Goal: Browse casually

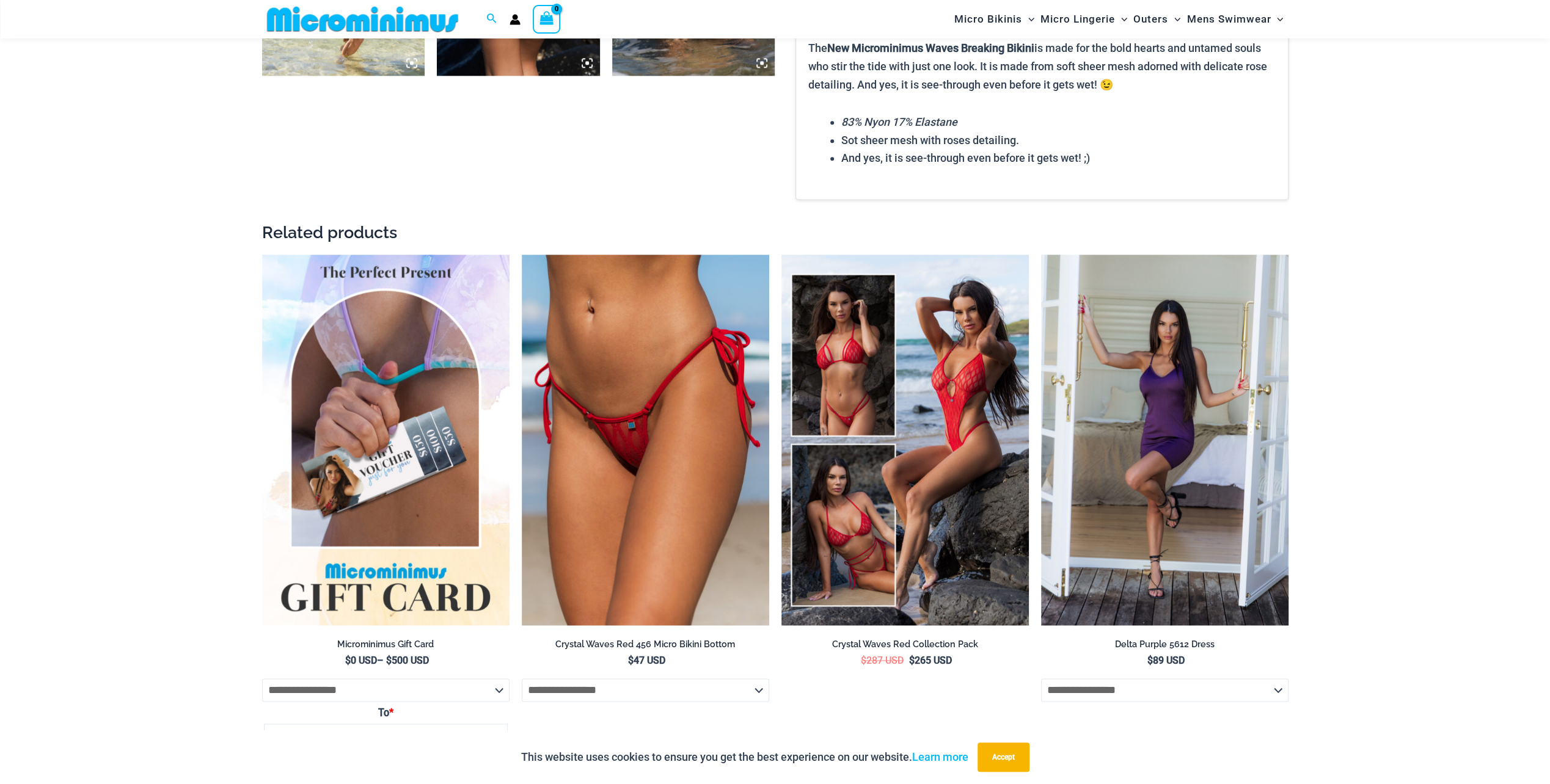
scroll to position [1578, 0]
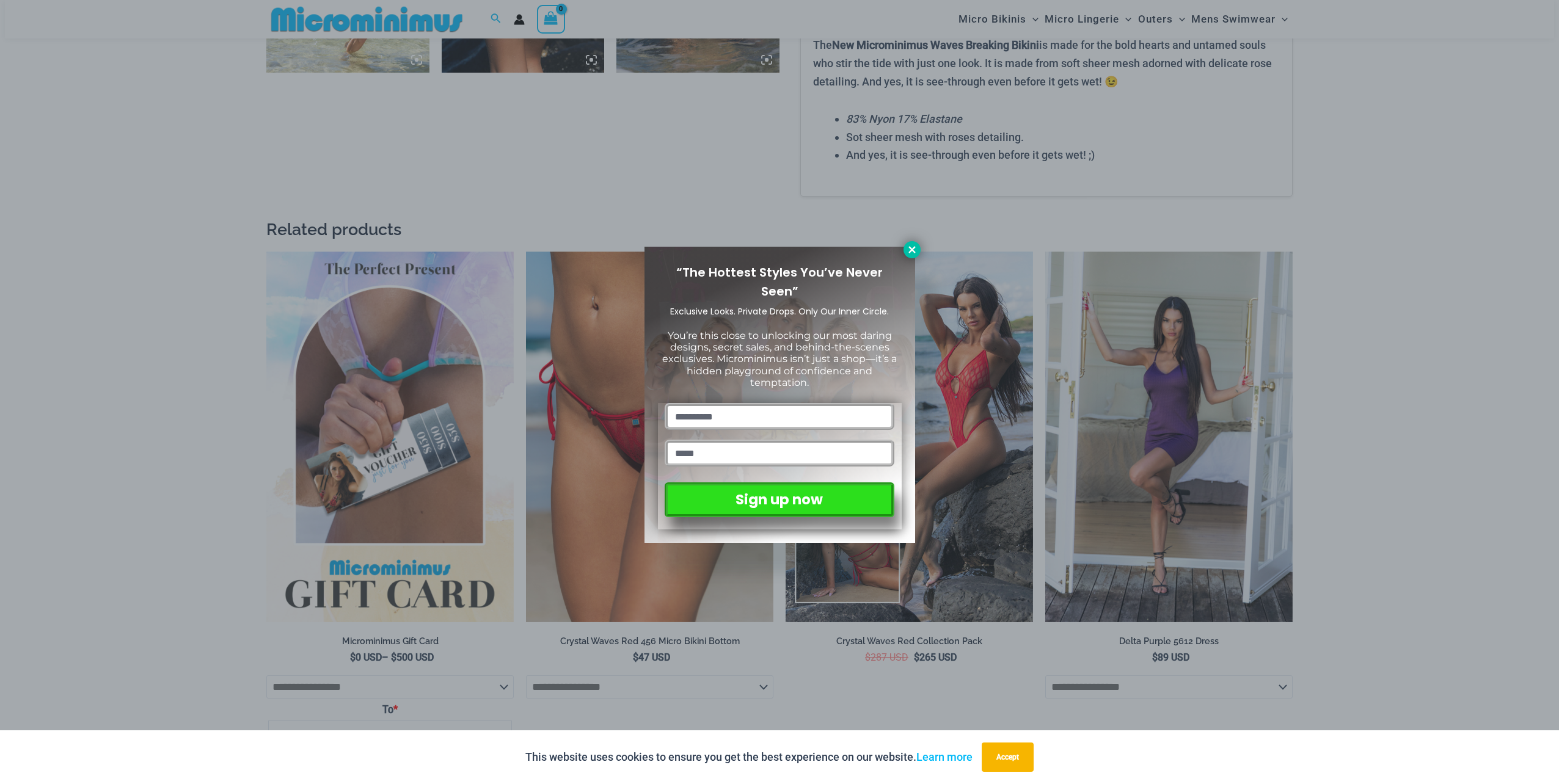
click at [913, 250] on icon at bounding box center [912, 250] width 11 height 11
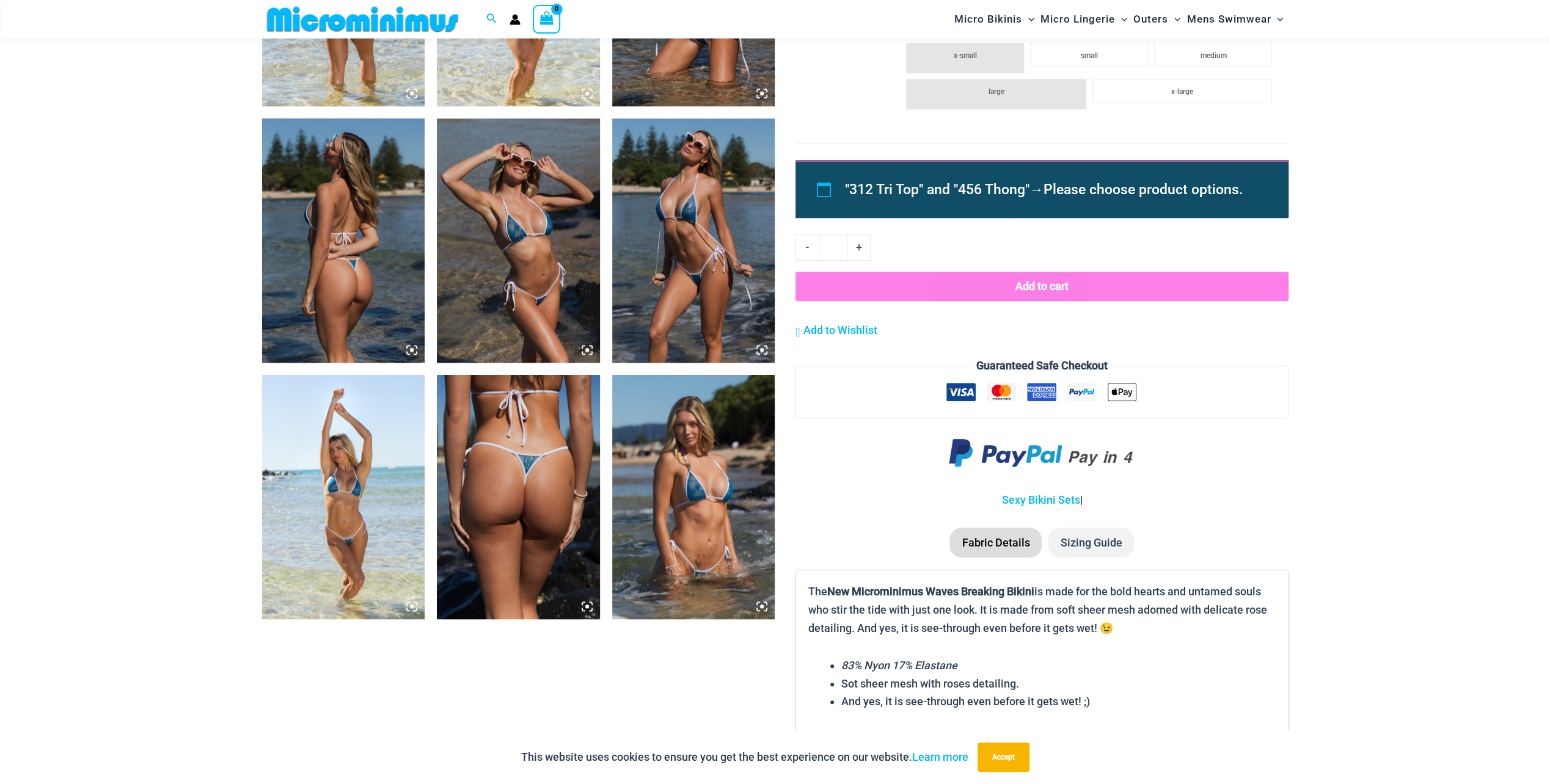
scroll to position [1028, 0]
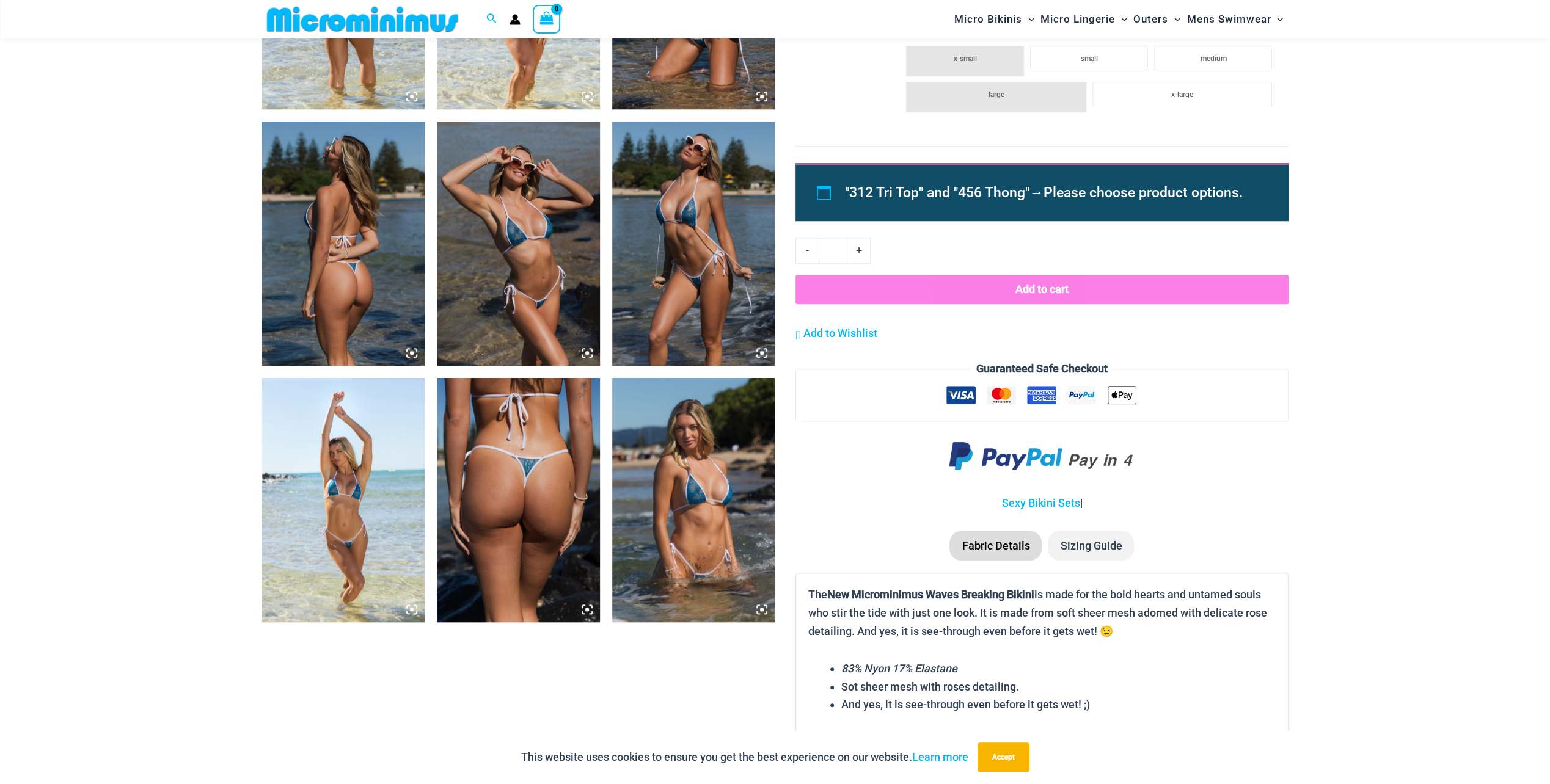
click at [342, 314] on img at bounding box center [344, 243] width 163 height 244
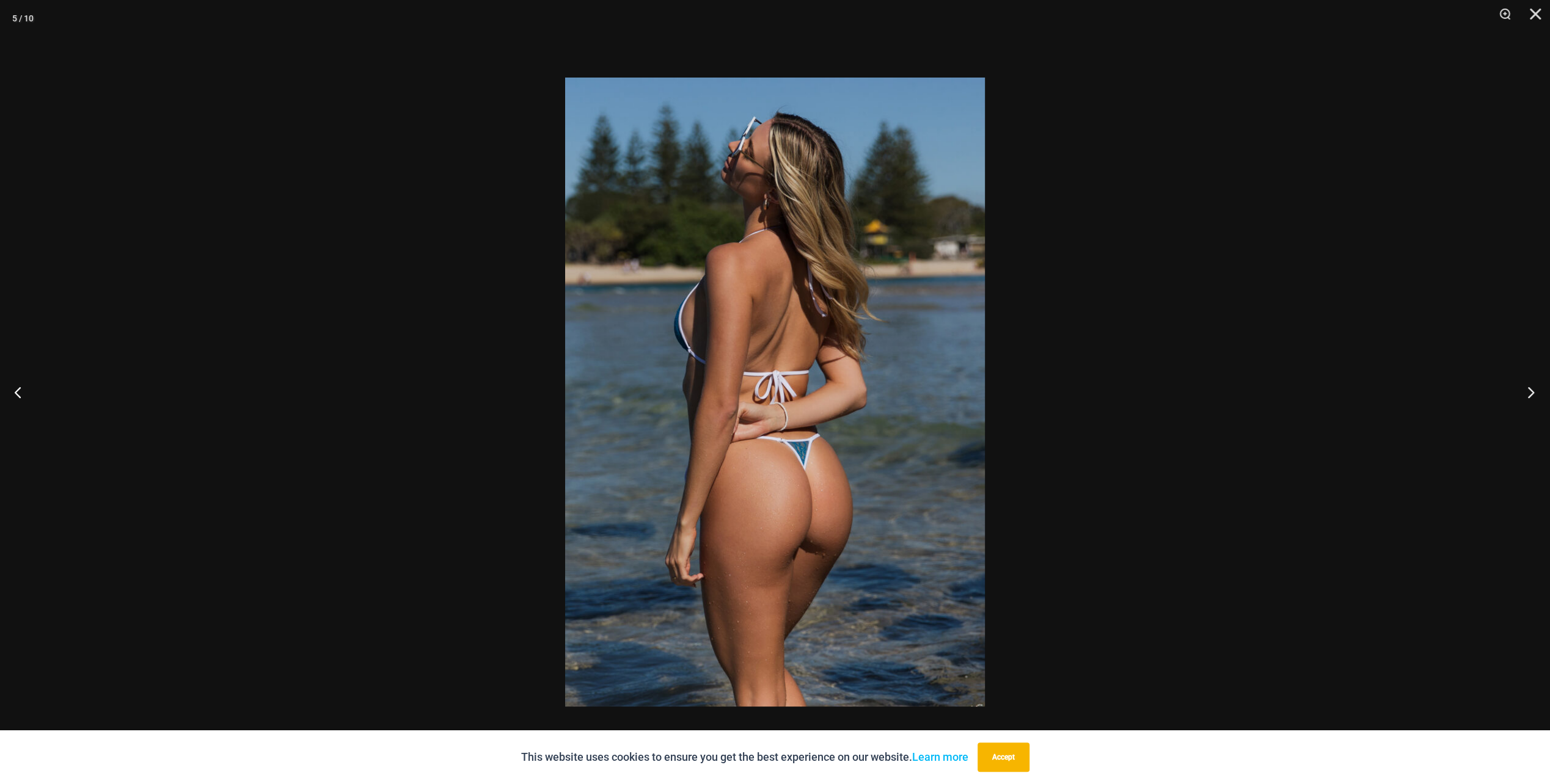
click at [1527, 389] on button "Next" at bounding box center [1527, 392] width 45 height 61
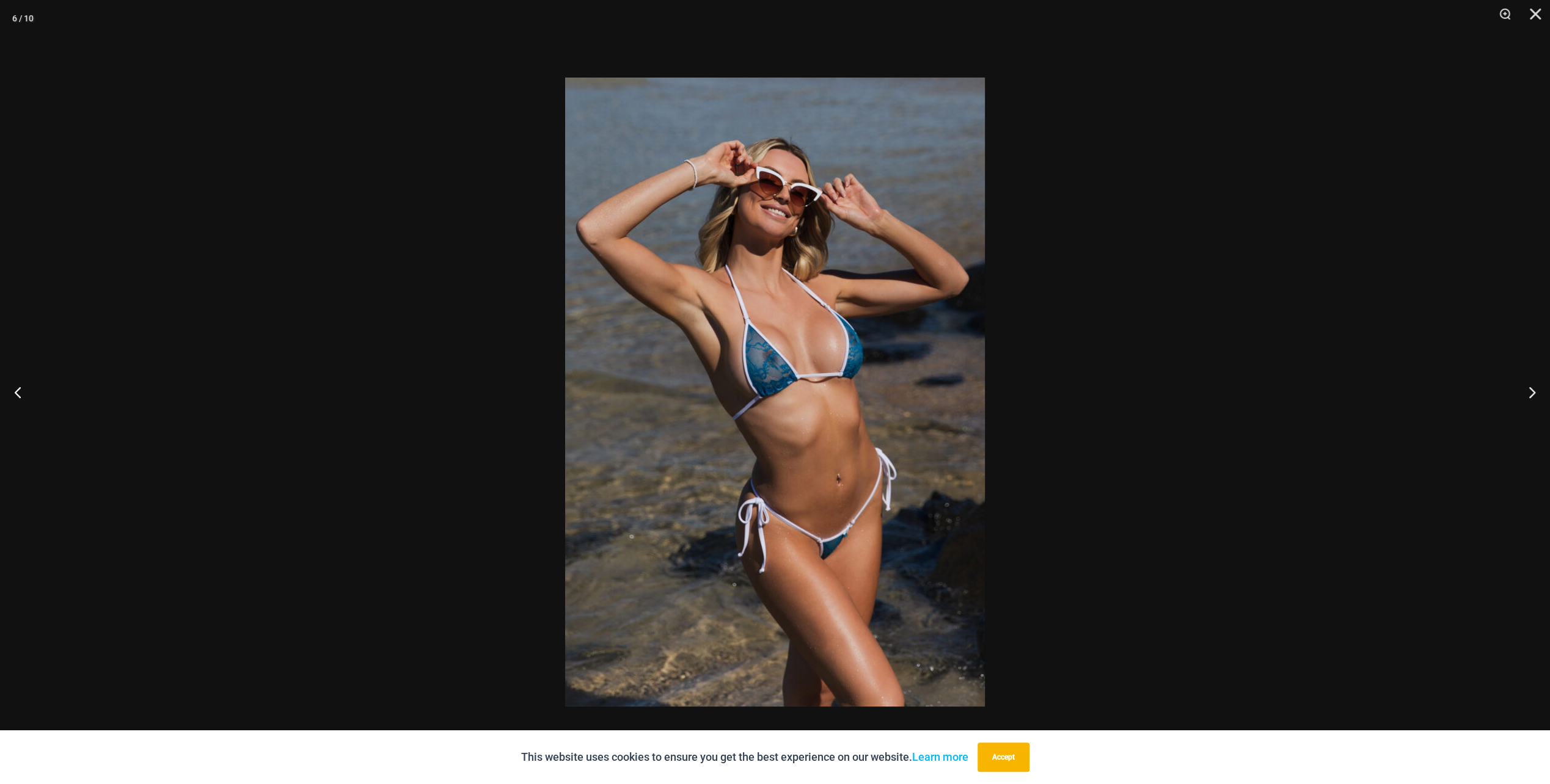
click at [795, 341] on img at bounding box center [775, 392] width 420 height 629
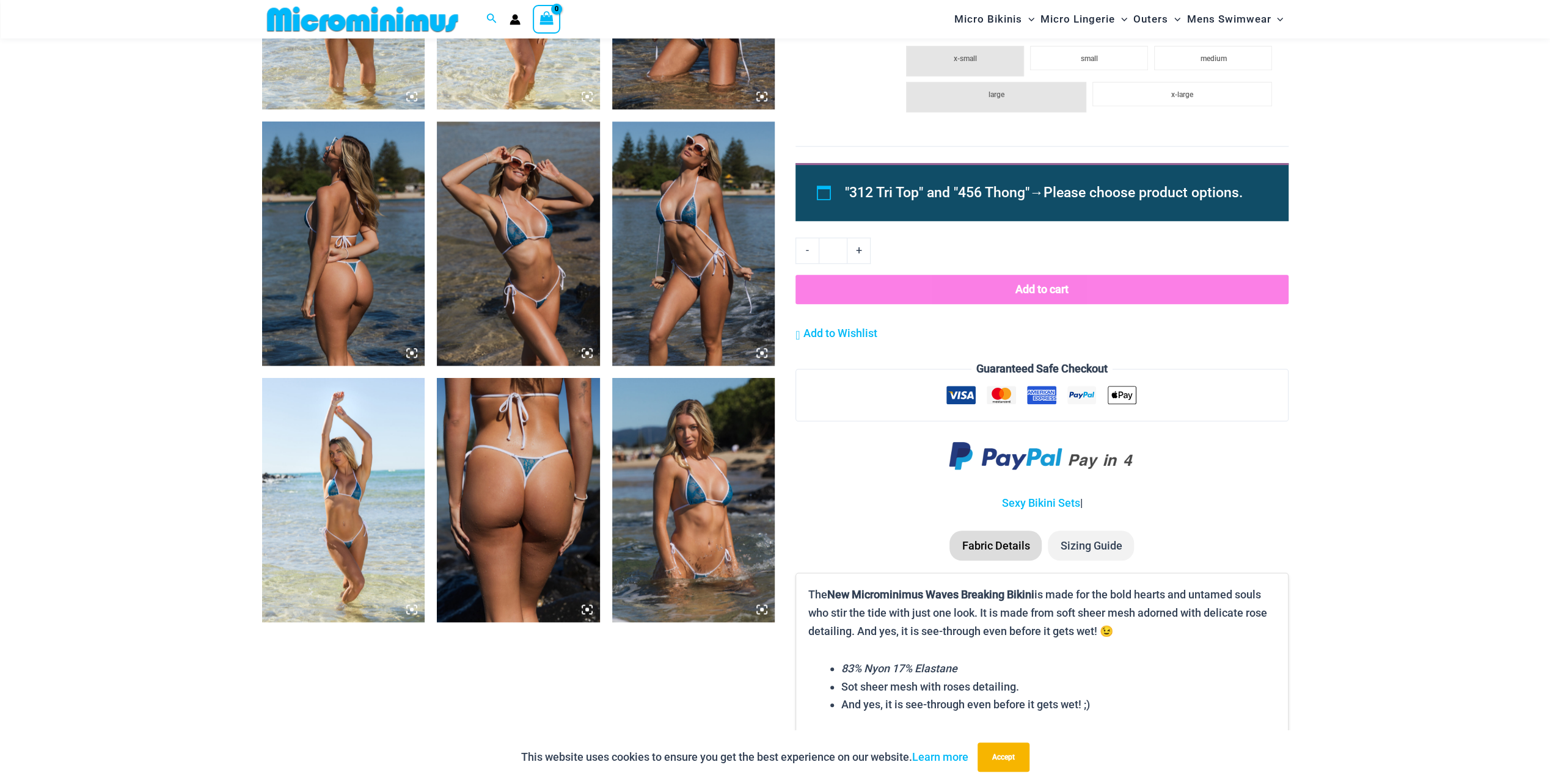
click at [366, 236] on img at bounding box center [344, 243] width 163 height 244
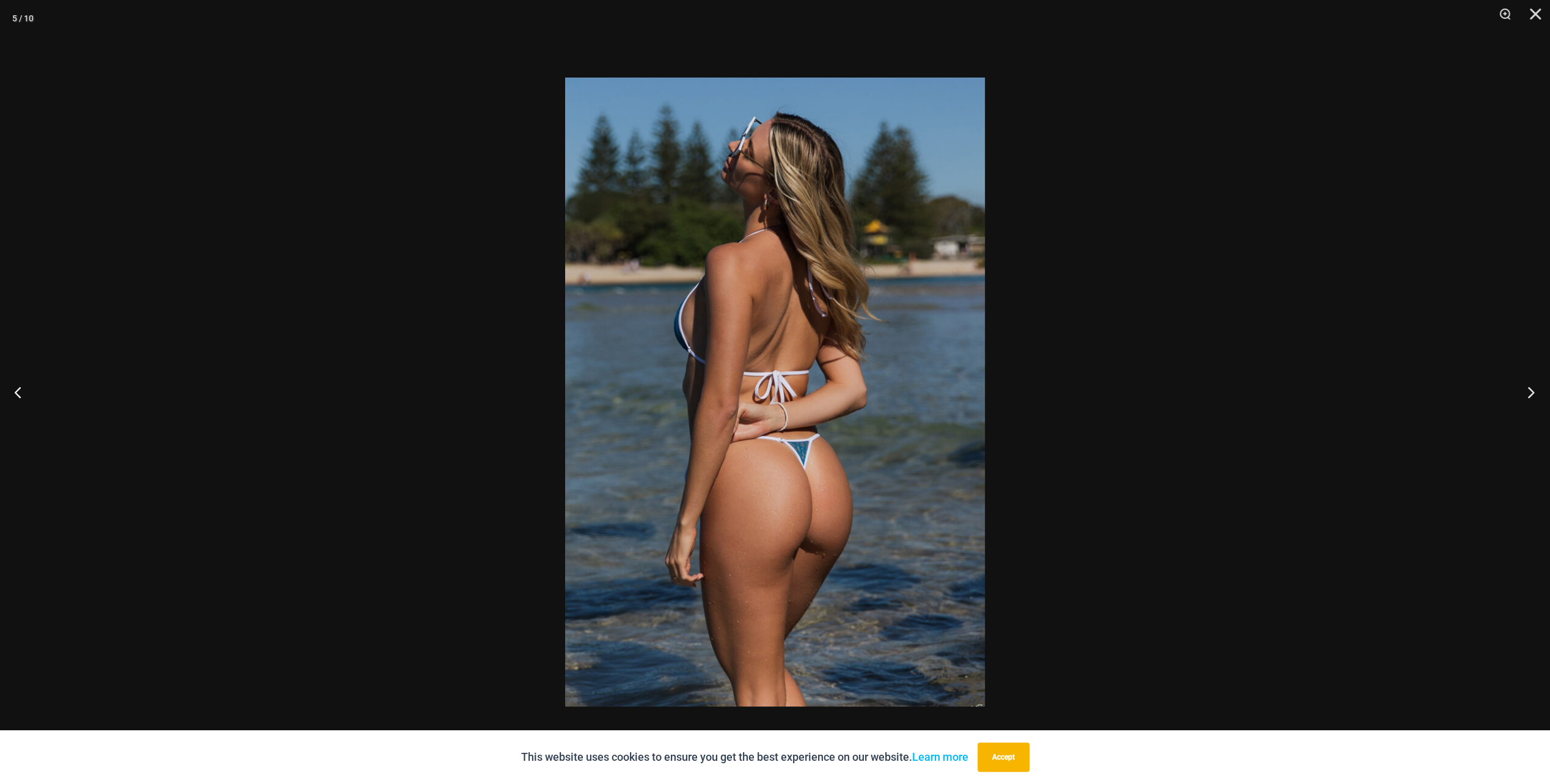
click at [1531, 387] on button "Next" at bounding box center [1527, 392] width 45 height 61
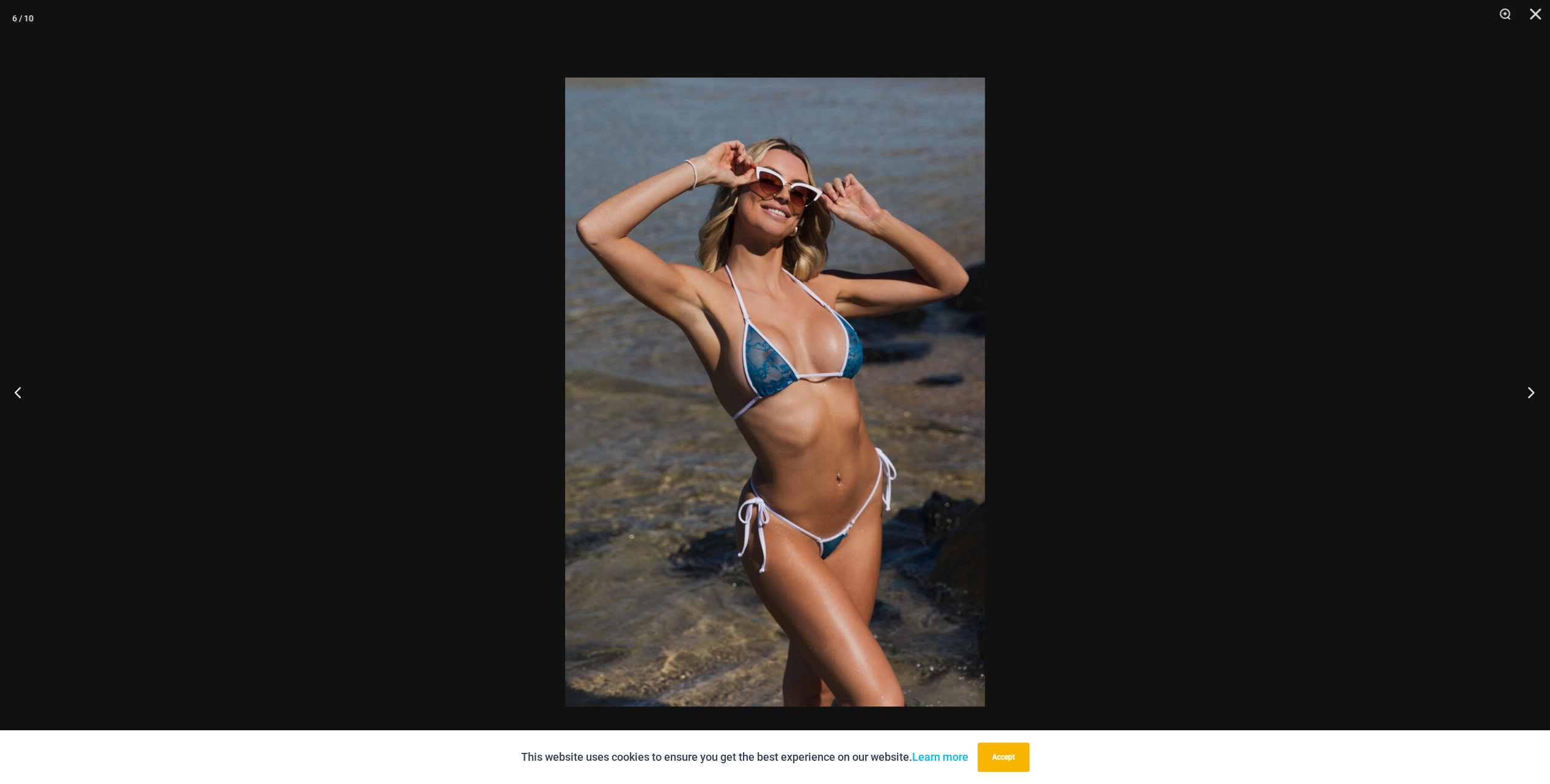
click at [1531, 387] on button "Next" at bounding box center [1527, 392] width 45 height 61
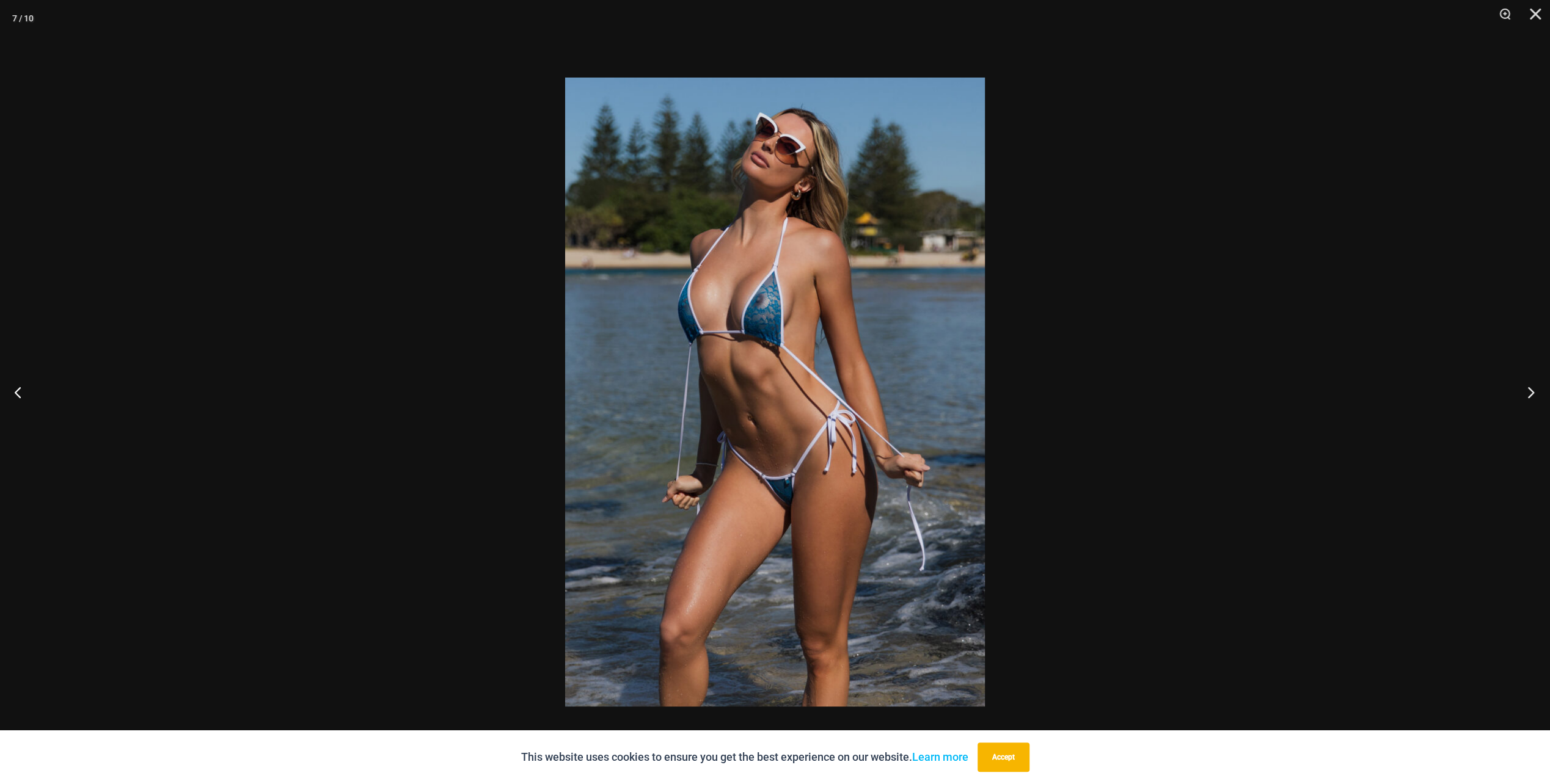
click at [1531, 387] on button "Next" at bounding box center [1527, 392] width 45 height 61
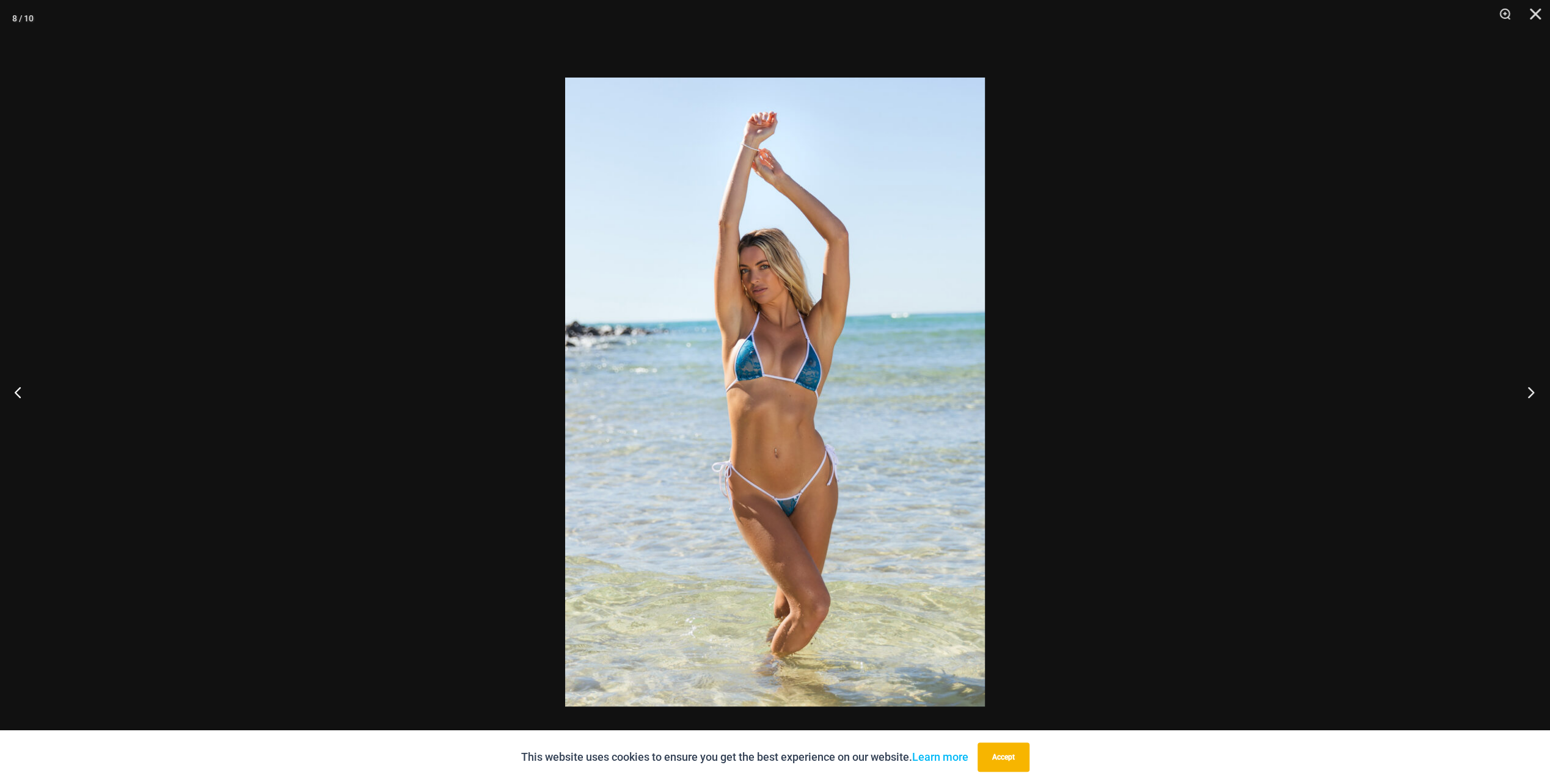
click at [1531, 387] on button "Next" at bounding box center [1527, 392] width 45 height 61
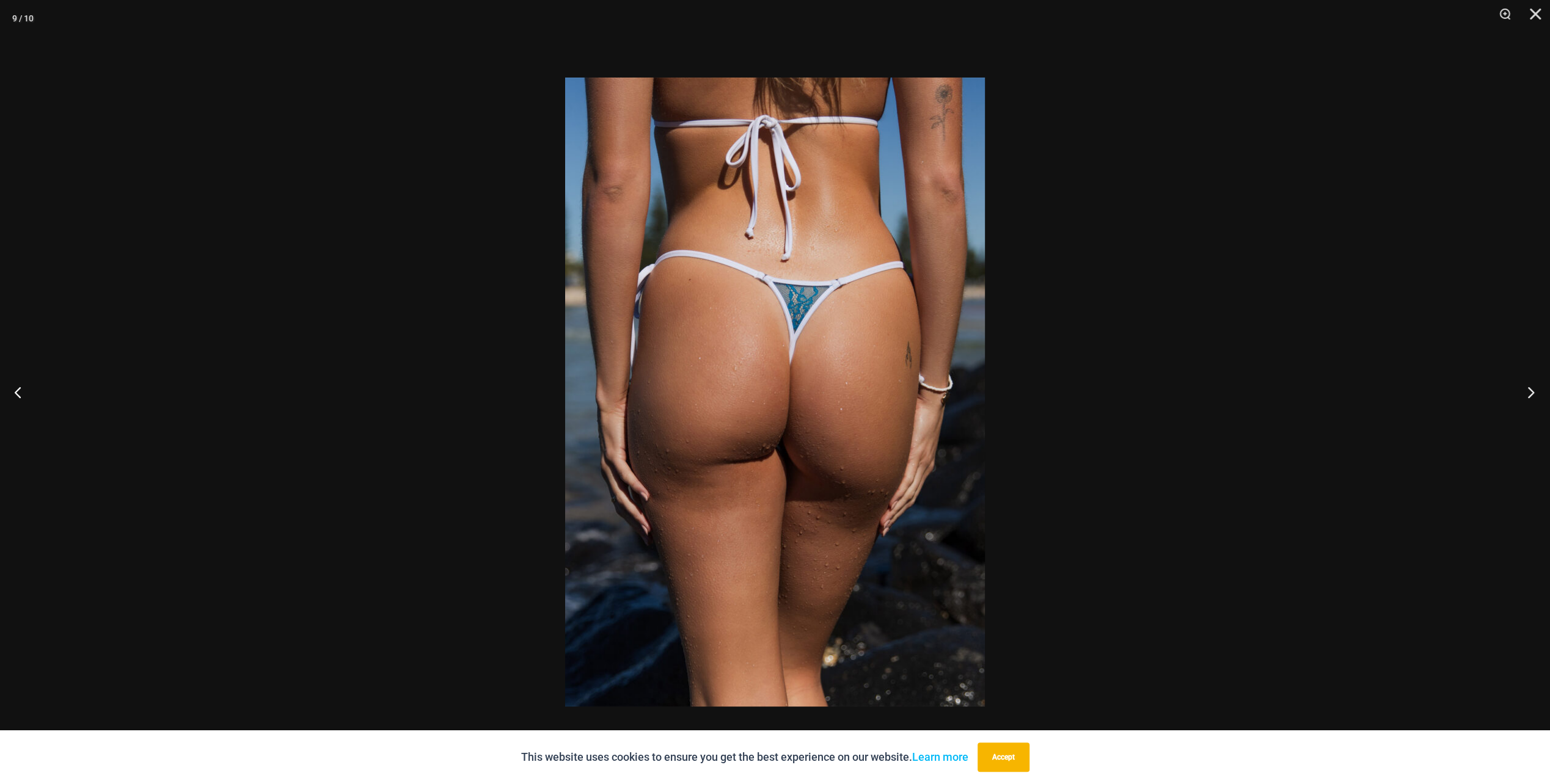
click at [1531, 387] on button "Next" at bounding box center [1527, 392] width 45 height 61
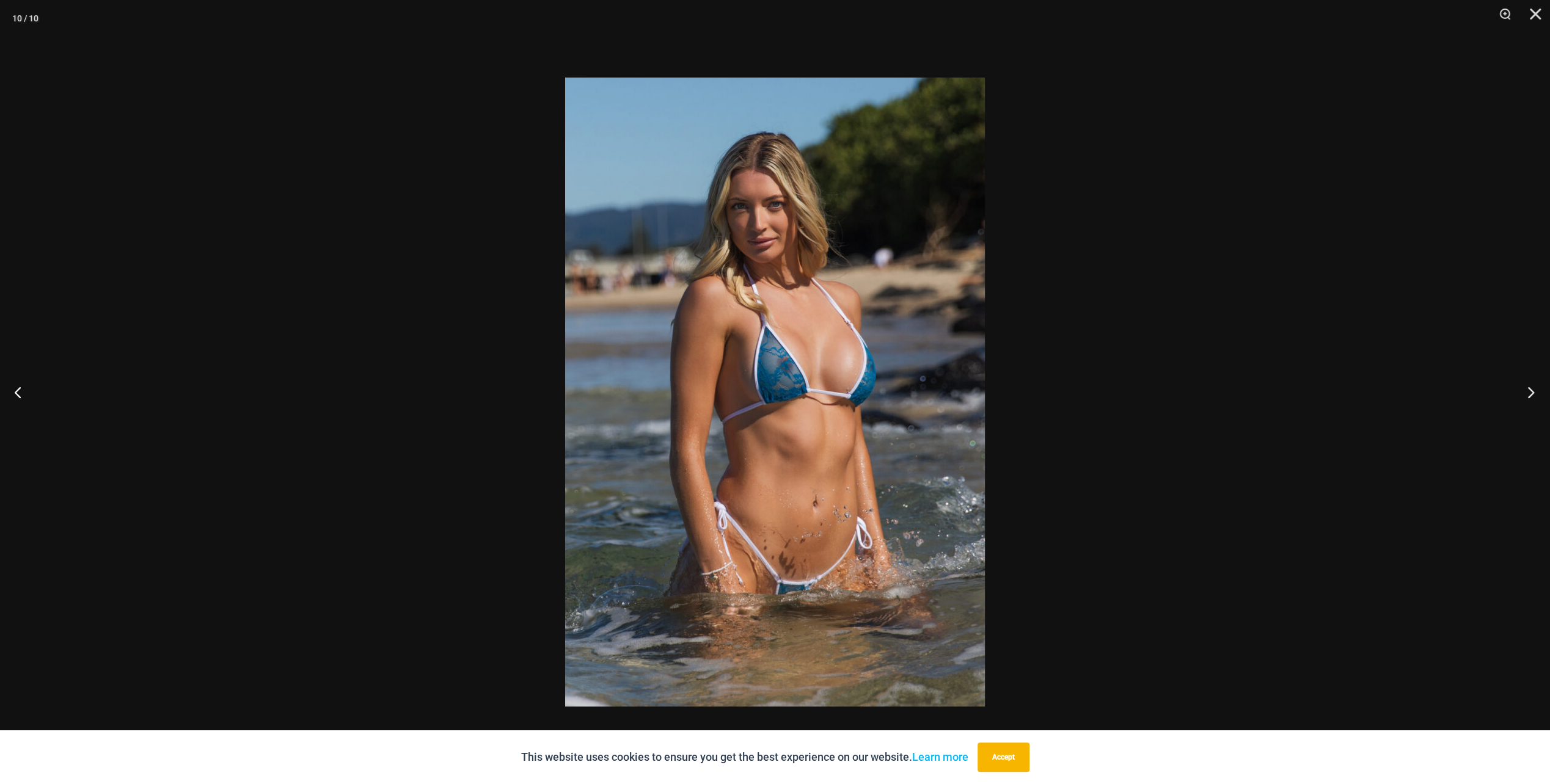
click at [1531, 387] on button "Next" at bounding box center [1527, 392] width 45 height 61
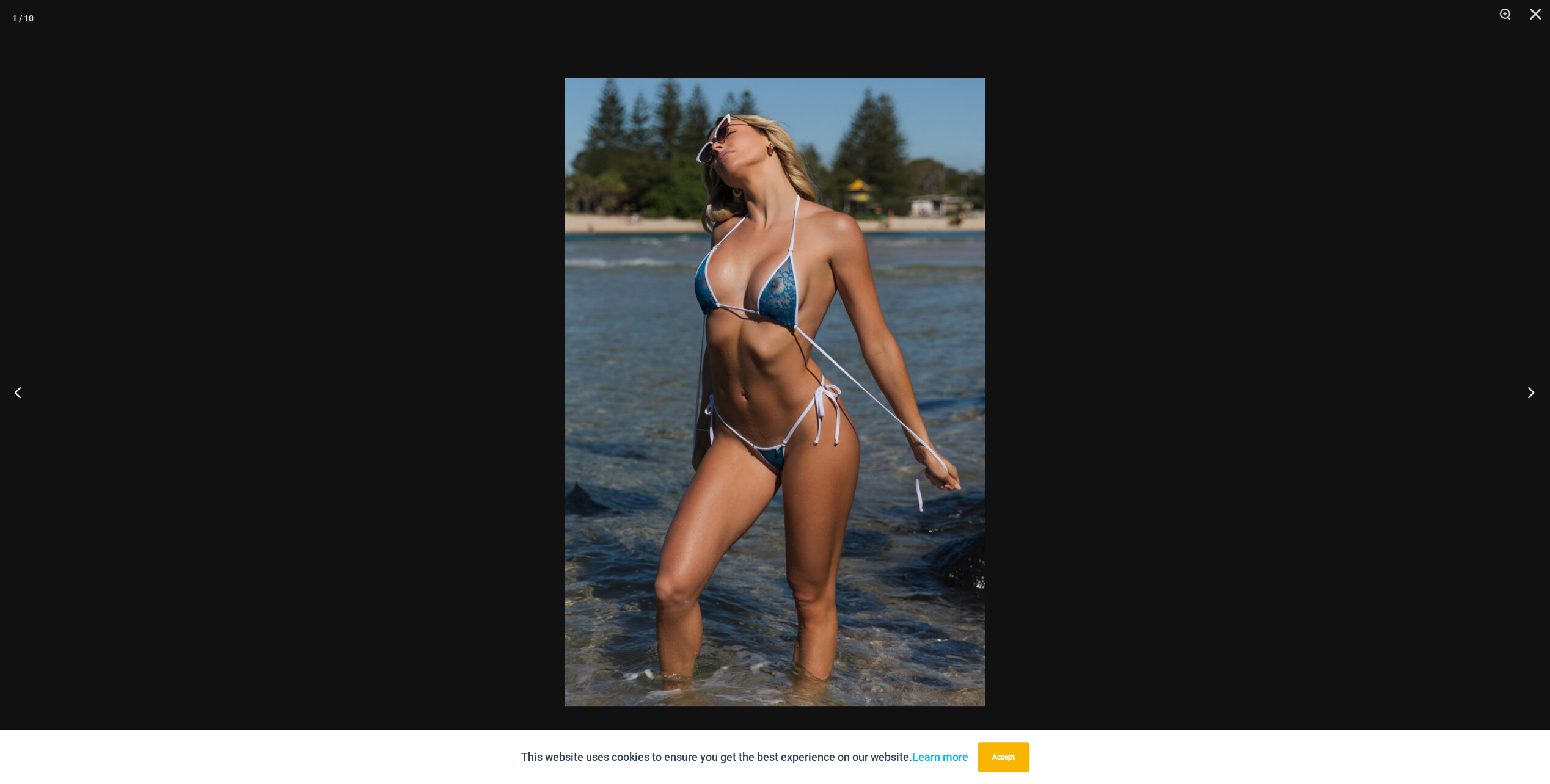
click at [1531, 387] on button "Next" at bounding box center [1527, 392] width 45 height 61
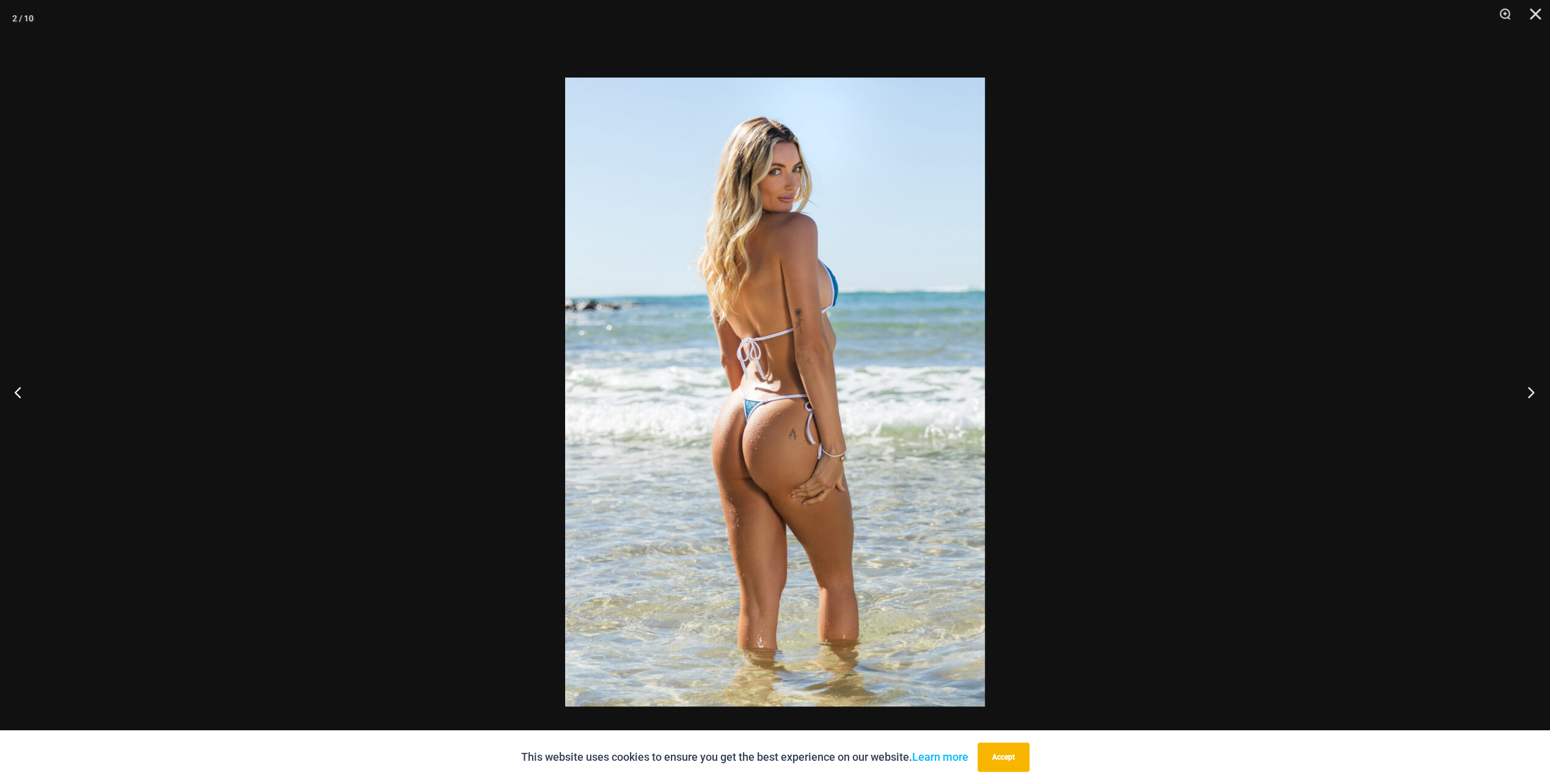
click at [1531, 387] on button "Next" at bounding box center [1527, 392] width 45 height 61
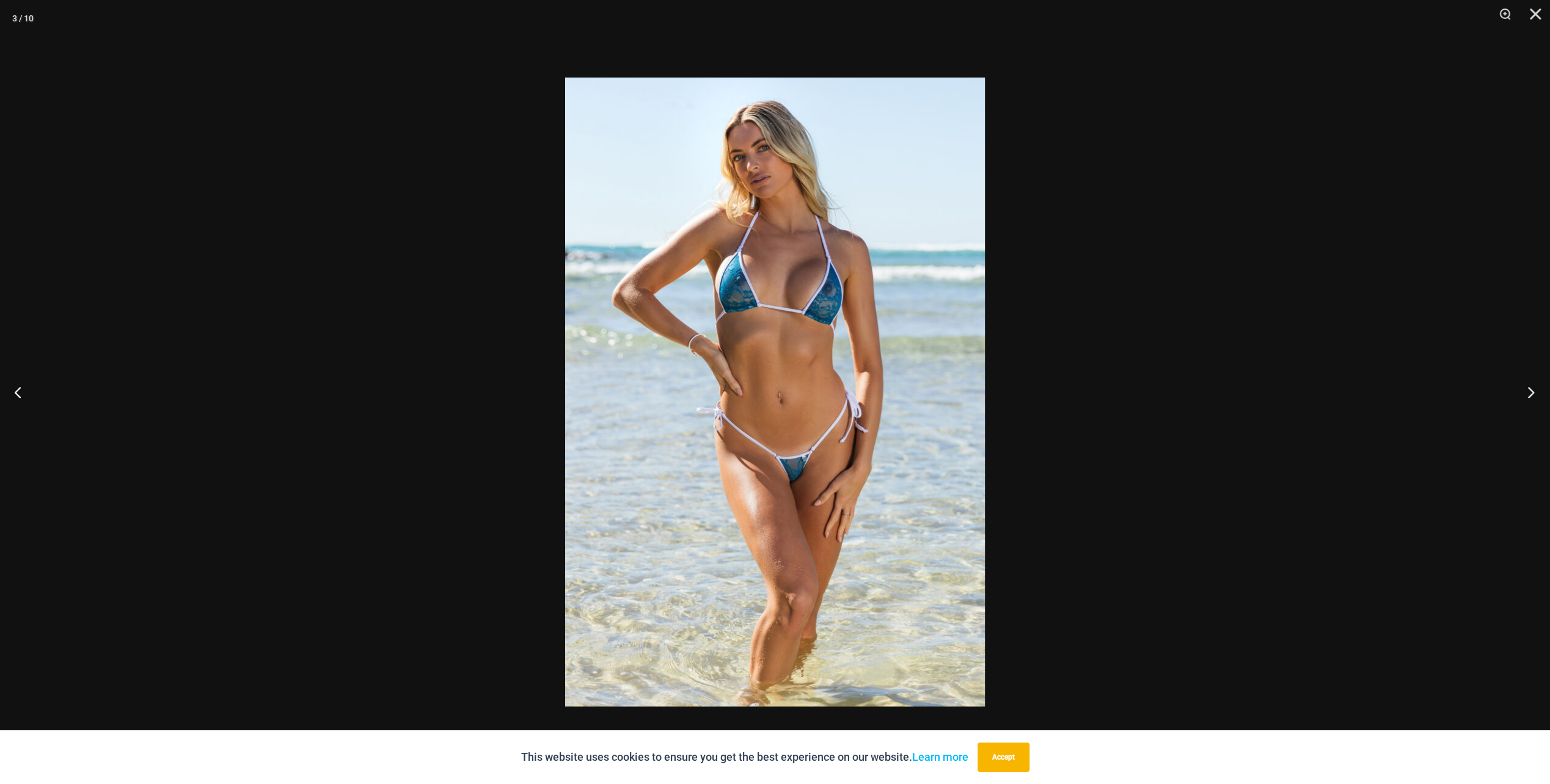
click at [1531, 387] on button "Next" at bounding box center [1527, 392] width 45 height 61
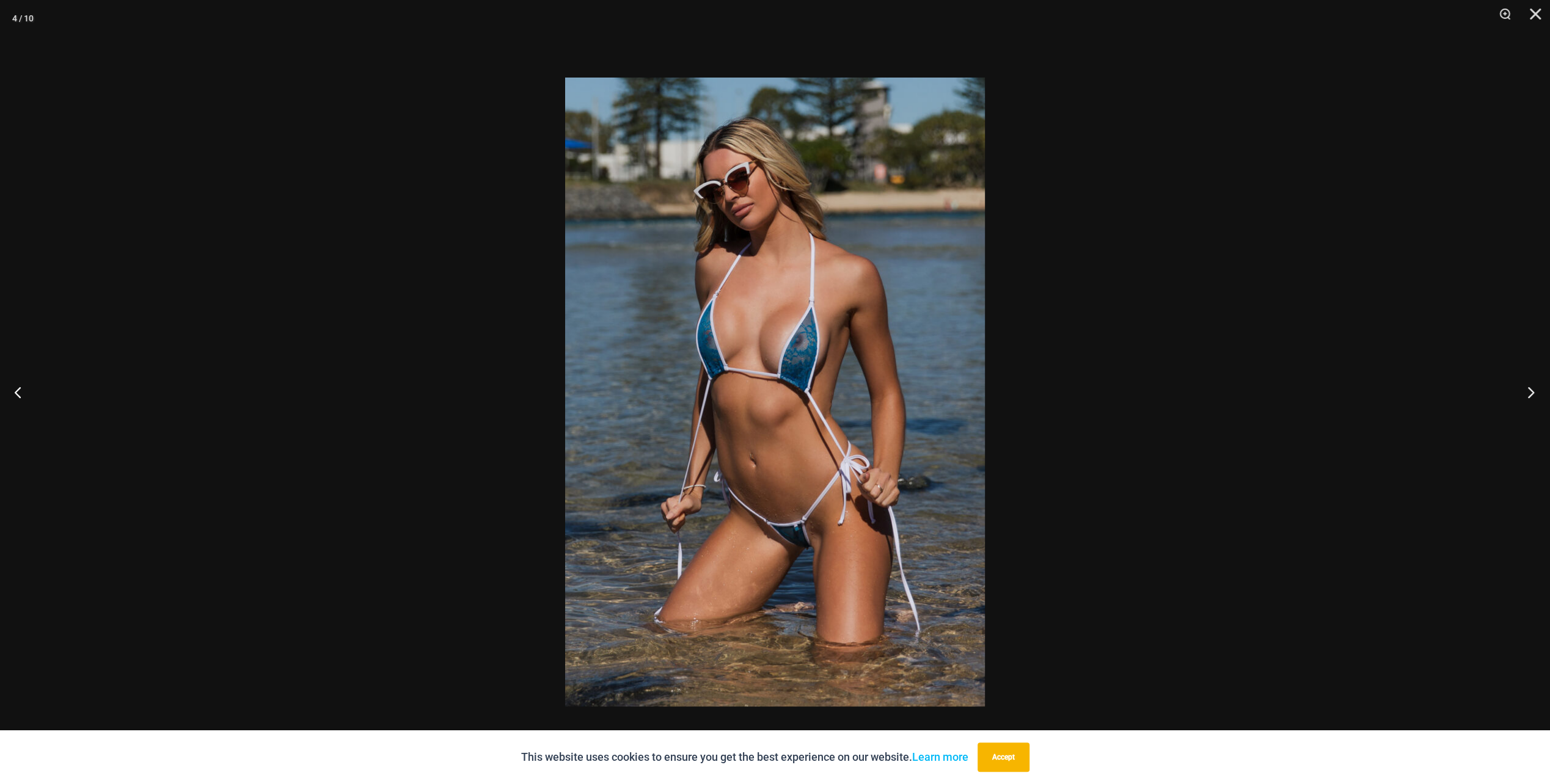
click at [1531, 387] on button "Next" at bounding box center [1527, 392] width 45 height 61
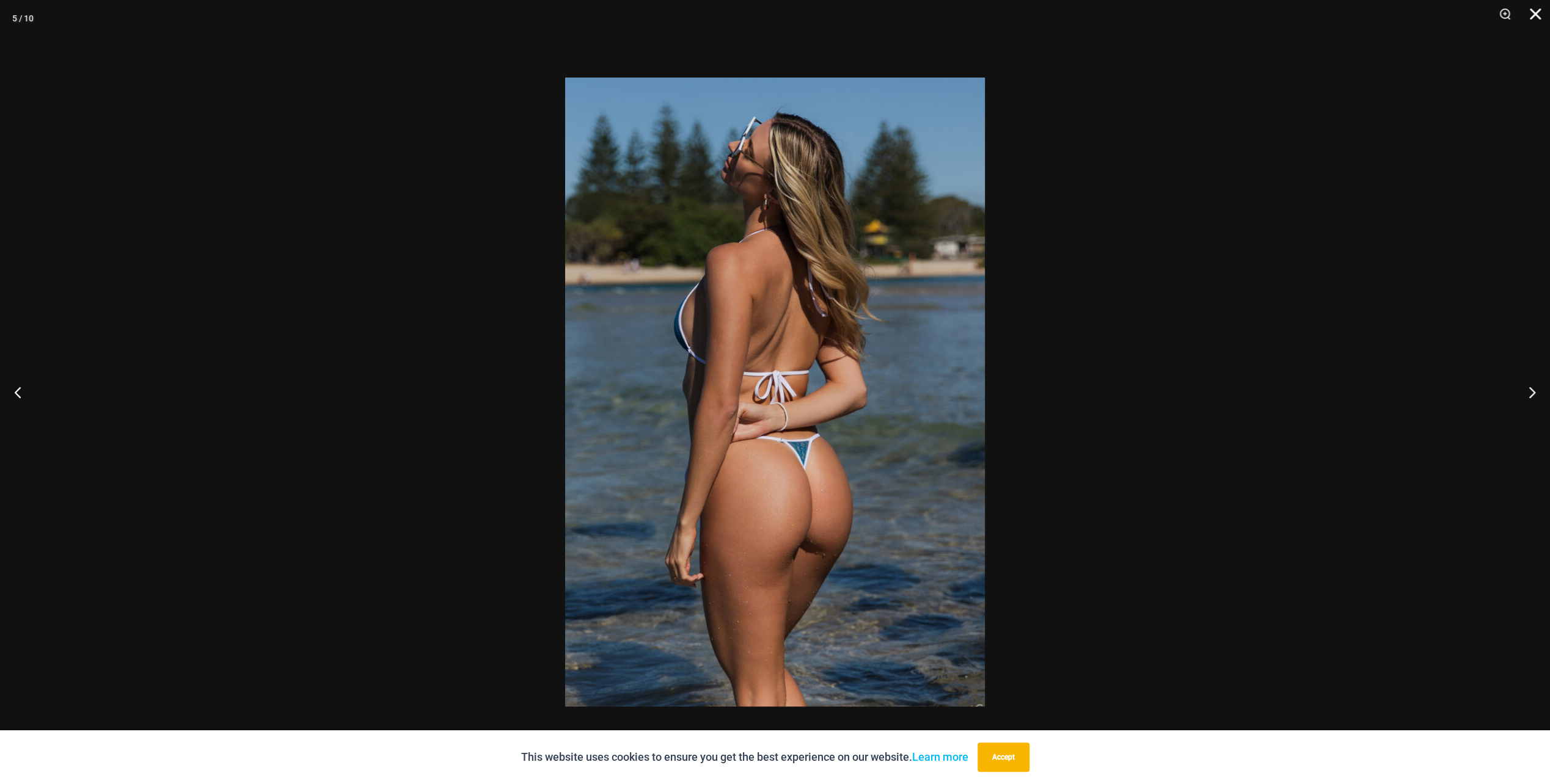
click at [1535, 7] on button "Close" at bounding box center [1531, 18] width 31 height 36
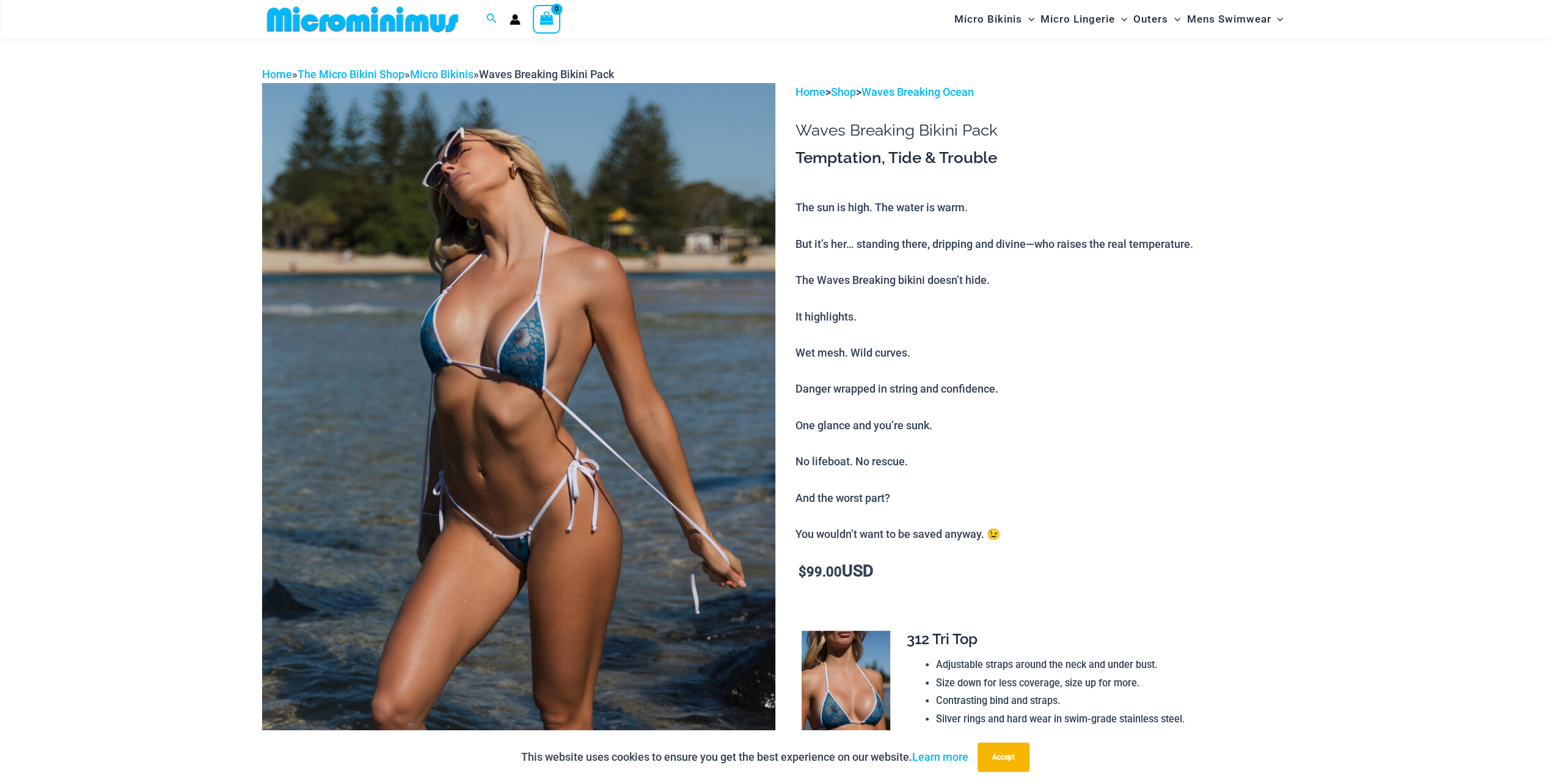
scroll to position [0, 0]
